Goal: Information Seeking & Learning: Learn about a topic

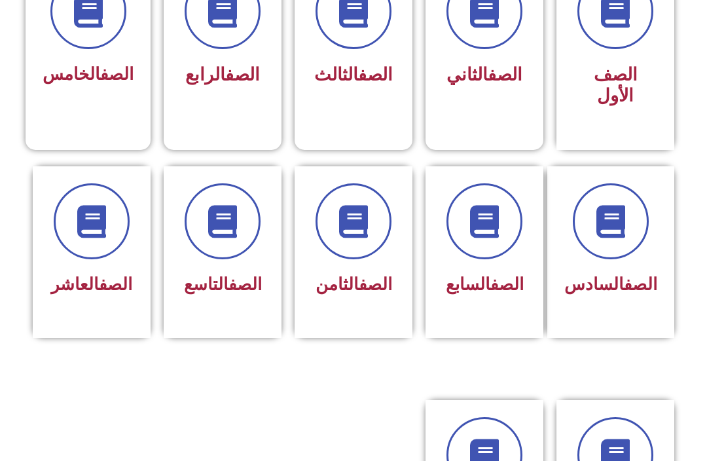
scroll to position [410, 0]
click at [503, 323] on div "الصف السابع" at bounding box center [484, 253] width 118 height 172
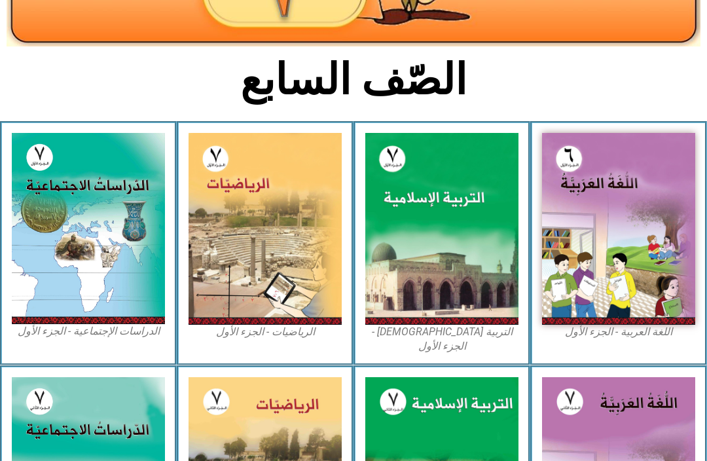
scroll to position [250, 0]
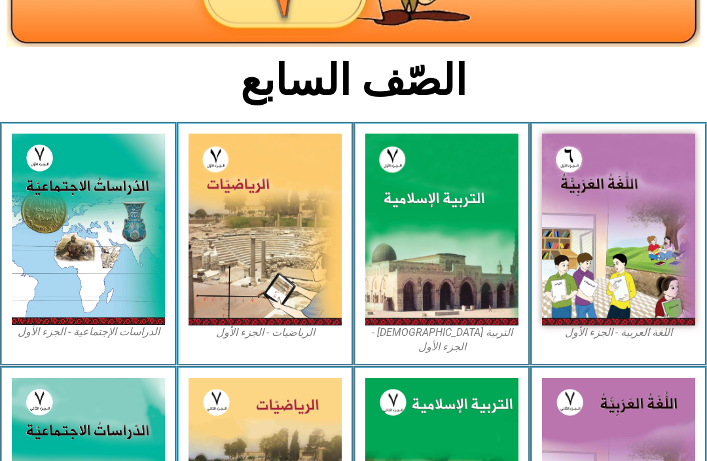
click at [485, 291] on img at bounding box center [441, 230] width 153 height 192
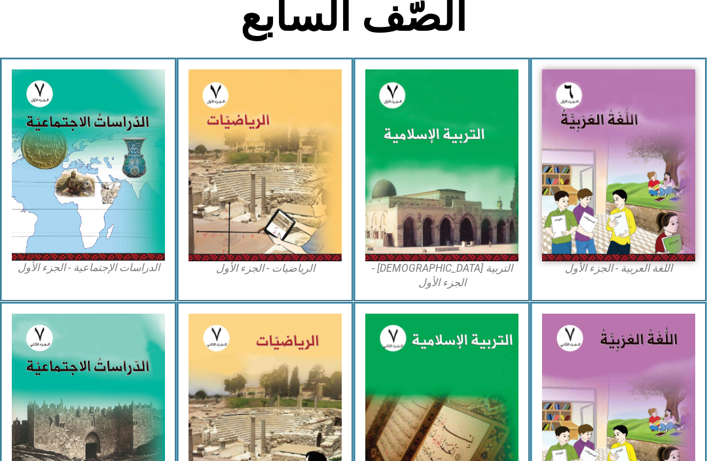
scroll to position [313, 0]
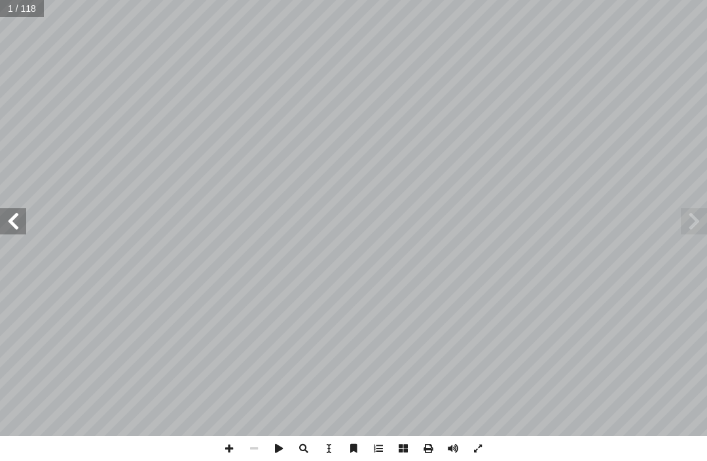
click at [25, 209] on span at bounding box center [13, 221] width 26 height 26
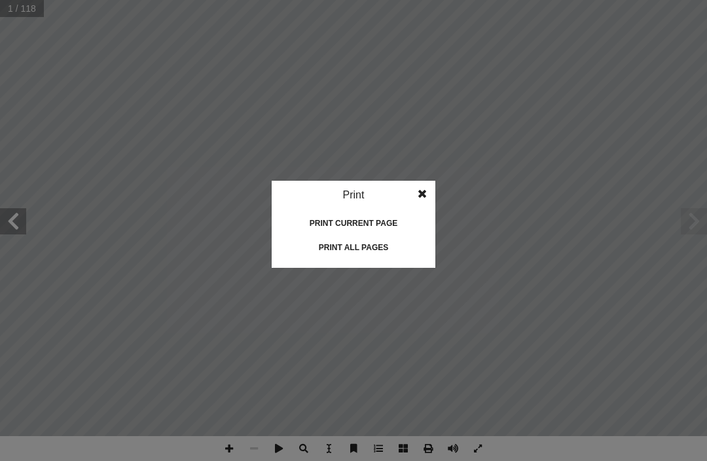
click at [382, 245] on div "Print all pages" at bounding box center [353, 247] width 131 height 21
